Goal: Information Seeking & Learning: Find specific fact

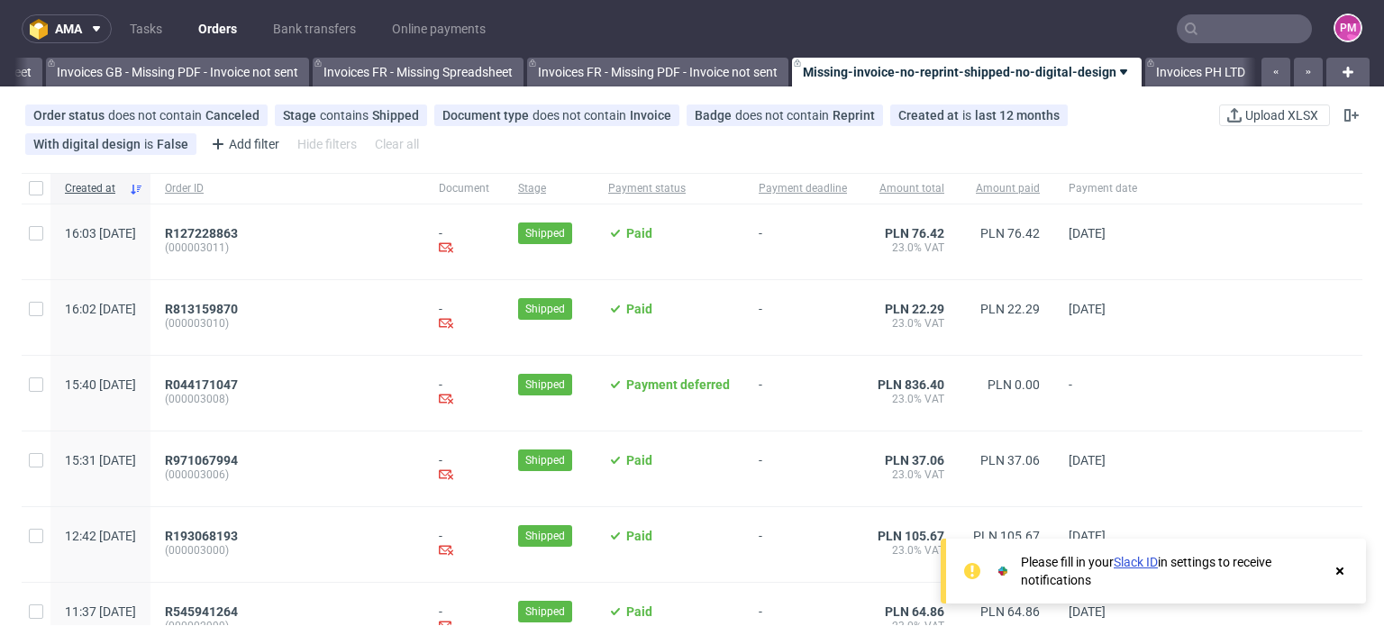
click at [1203, 31] on input "text" at bounding box center [1244, 28] width 135 height 29
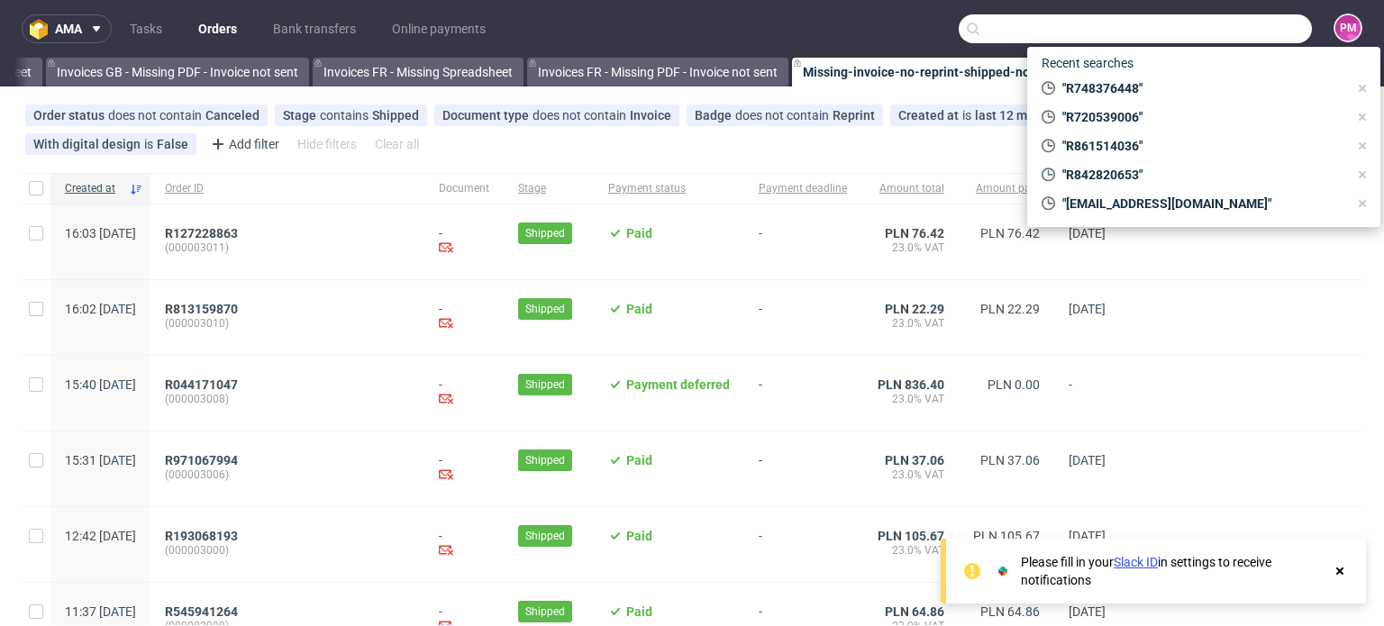
scroll to position [0, 2564]
paste input "R013561447"
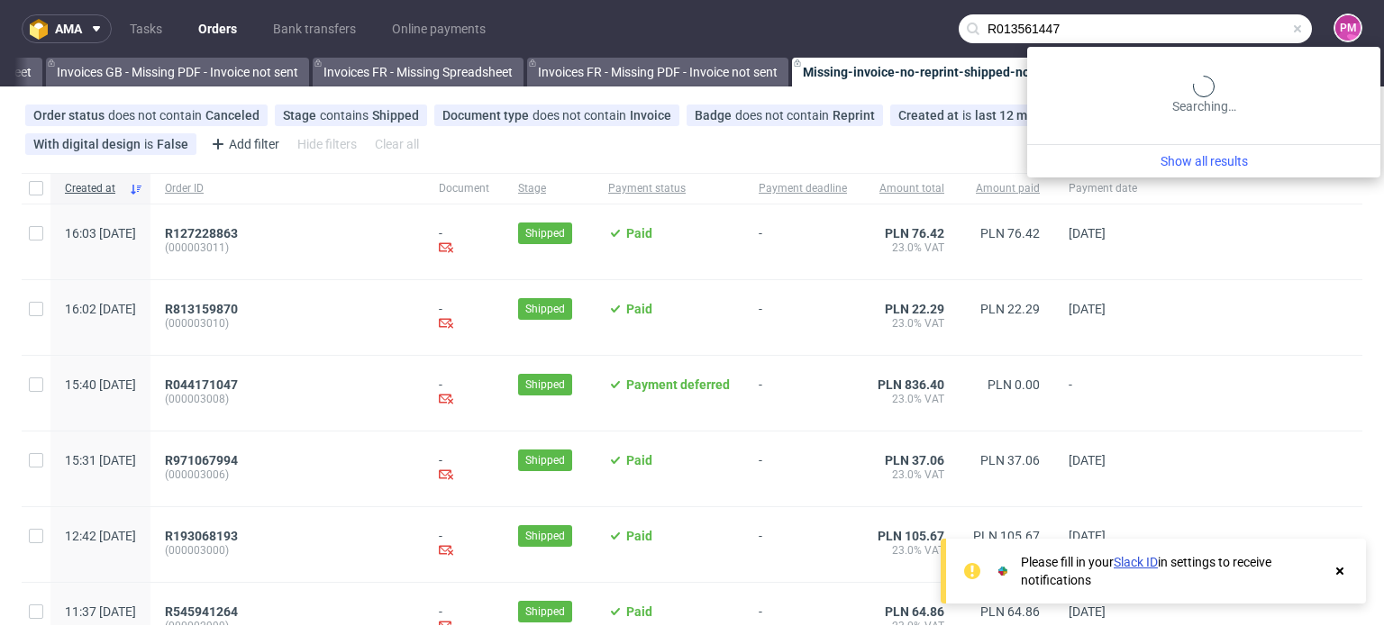
type input "R013561447"
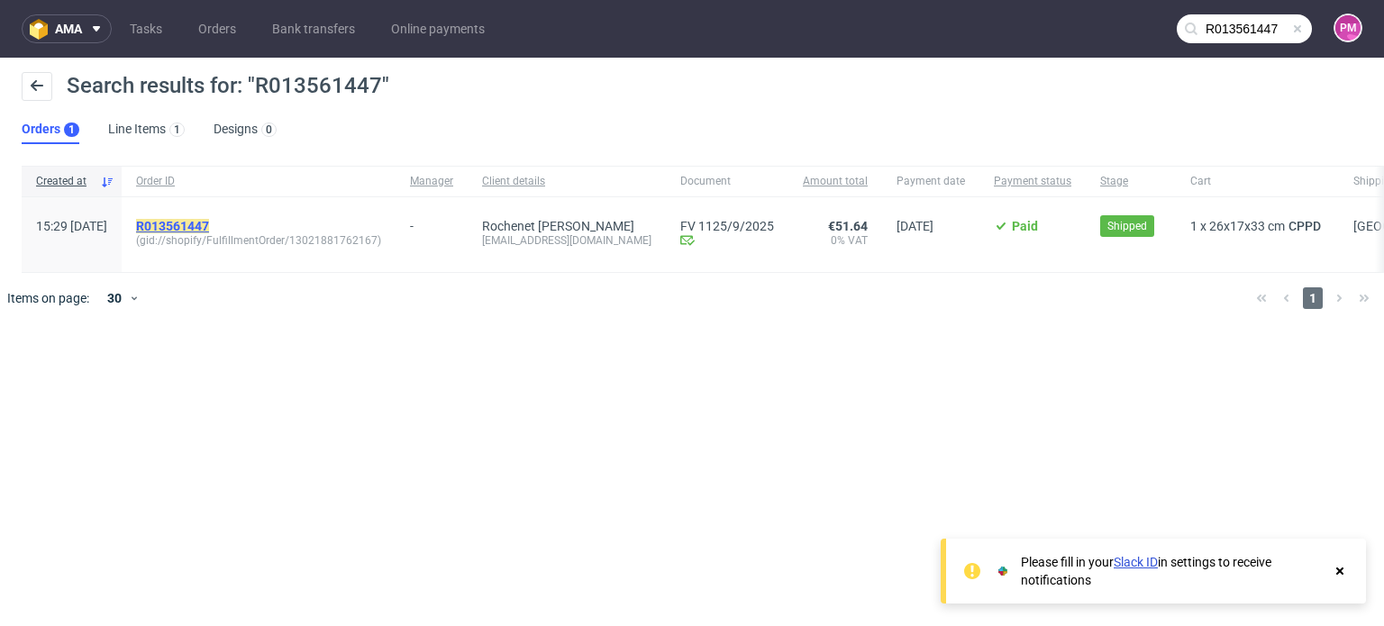
click at [209, 223] on mark "R013561447" at bounding box center [172, 226] width 73 height 14
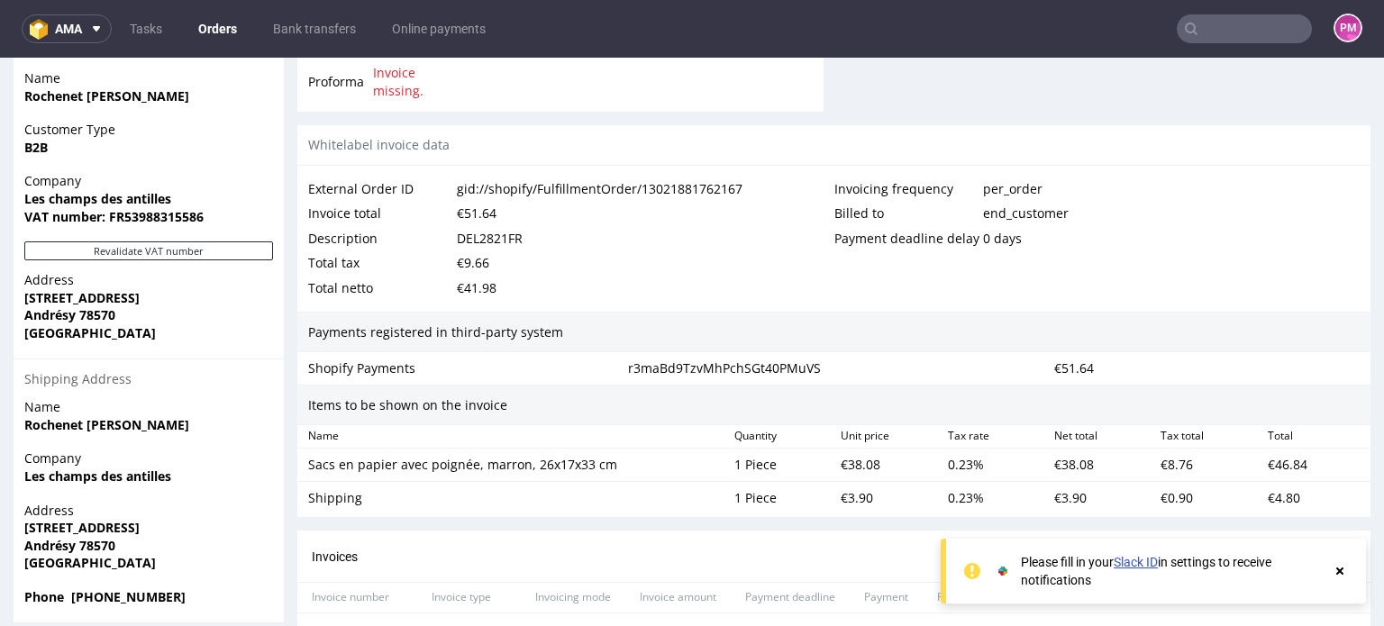
scroll to position [901, 0]
drag, startPoint x: 458, startPoint y: 240, endPoint x: 541, endPoint y: 239, distance: 82.9
click at [541, 239] on div "Description DEL2821FR" at bounding box center [571, 240] width 526 height 25
click at [556, 237] on div "Description DEL2821FR" at bounding box center [571, 240] width 526 height 25
click at [521, 237] on div "DEL2821FR" at bounding box center [490, 240] width 66 height 25
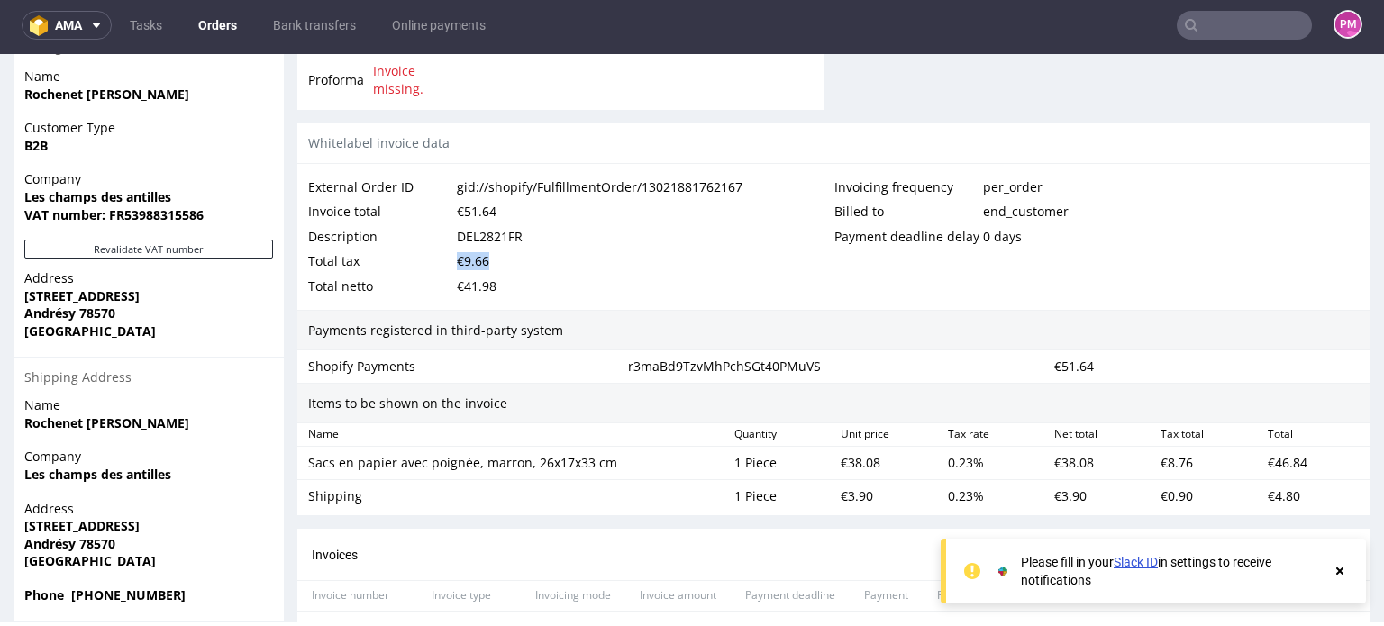
drag, startPoint x: 454, startPoint y: 260, endPoint x: 501, endPoint y: 260, distance: 46.9
click at [500, 260] on div "Total tax €9.66" at bounding box center [571, 261] width 526 height 25
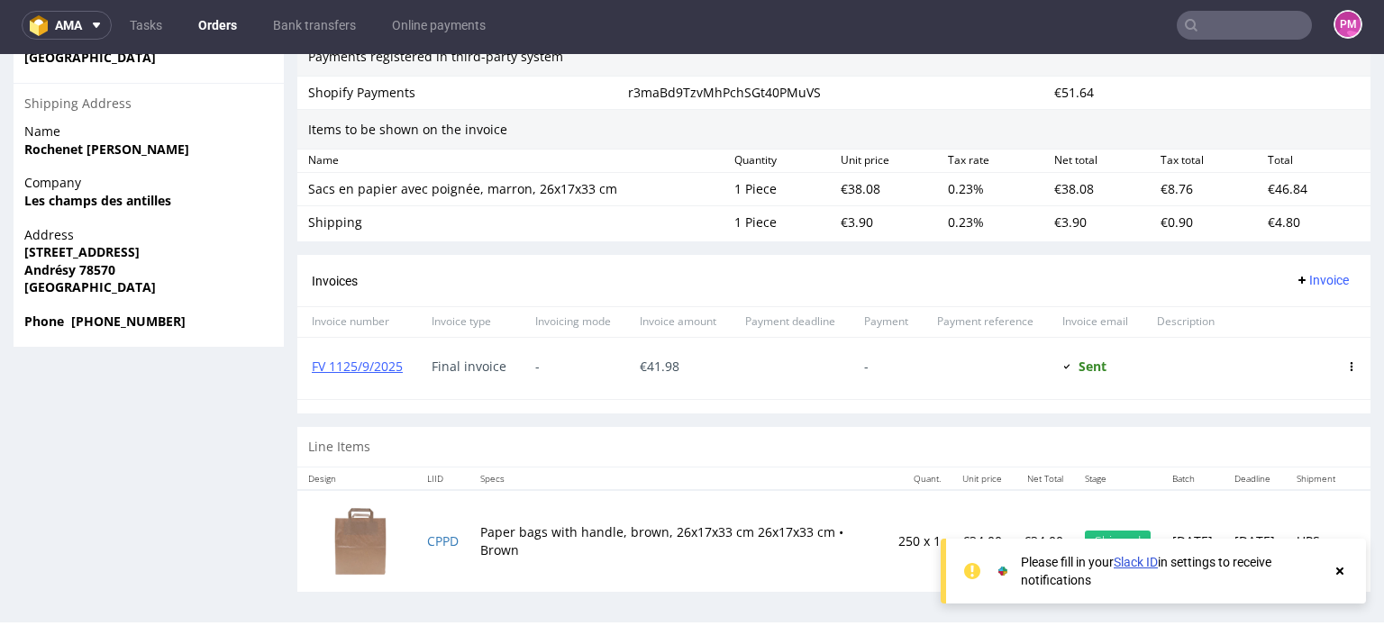
scroll to position [1176, 0]
click at [371, 365] on link "FV 1125/9/2025" at bounding box center [357, 365] width 91 height 17
